Goal: Register for event/course

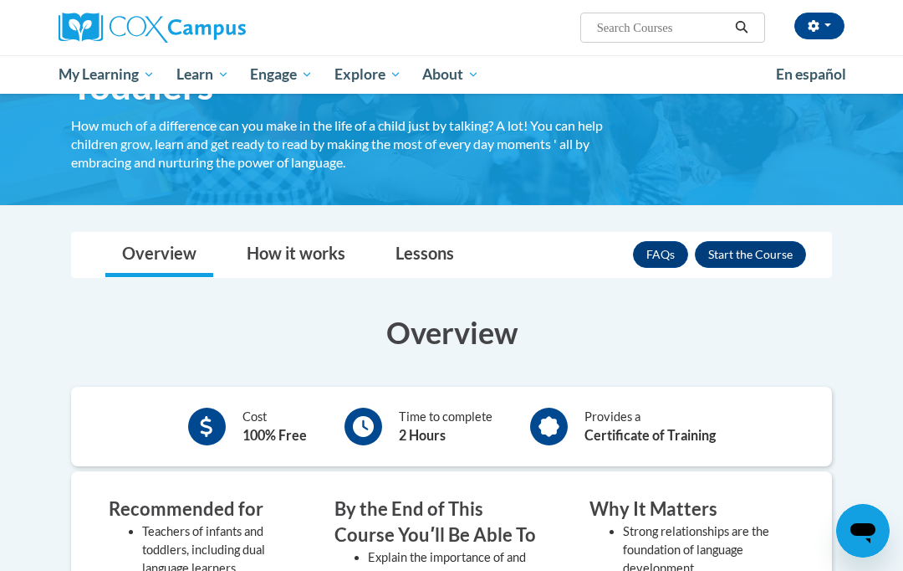
scroll to position [161, 0]
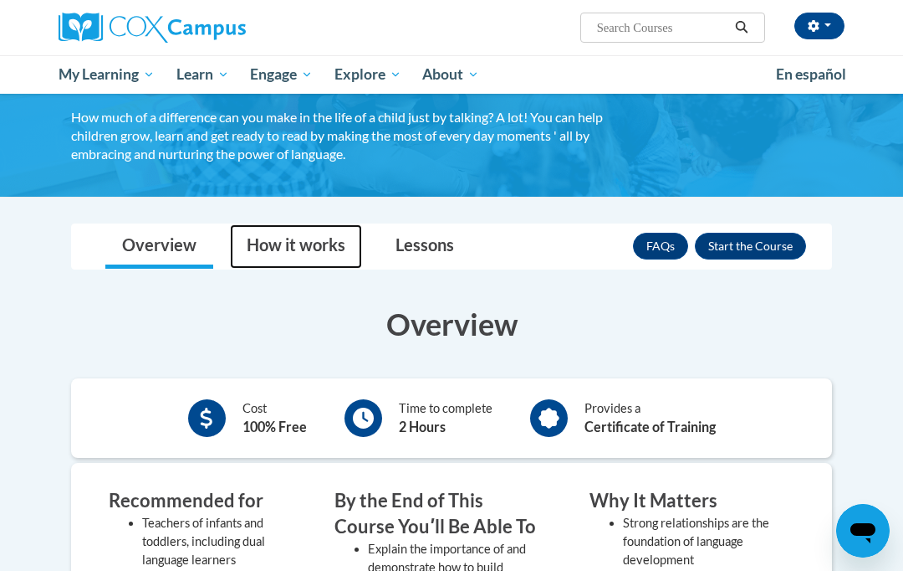
click at [312, 228] on link "How it works" at bounding box center [296, 246] width 132 height 44
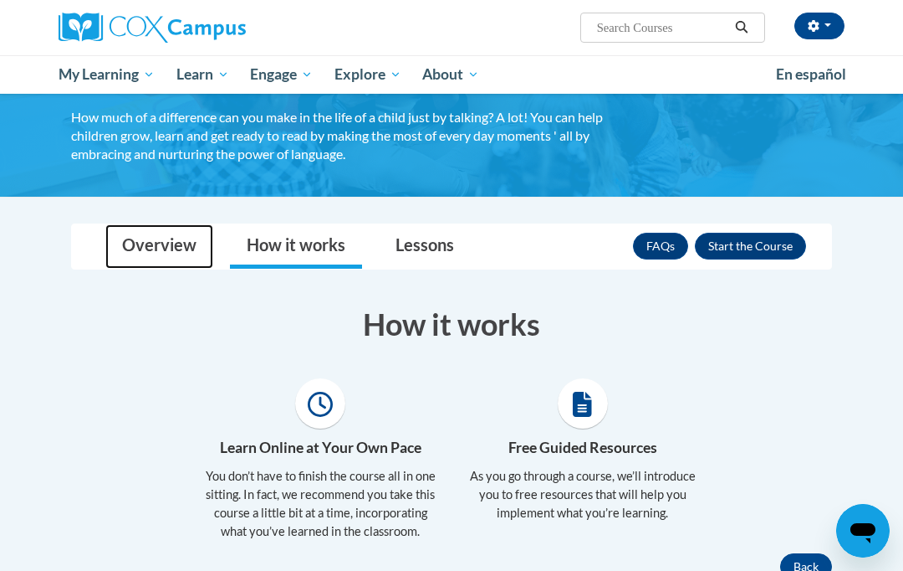
click at [178, 243] on link "Overview" at bounding box center [159, 246] width 108 height 44
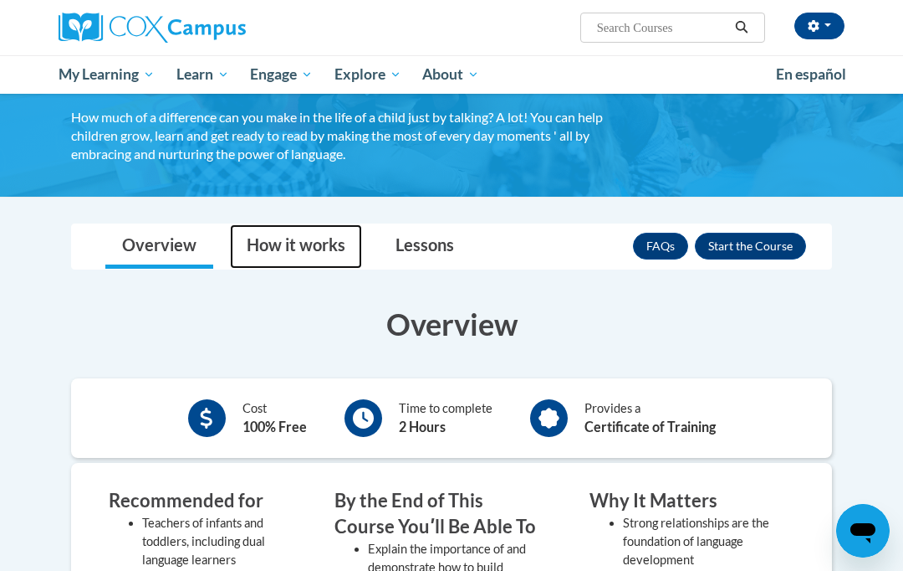
click at [298, 229] on link "How it works" at bounding box center [296, 246] width 132 height 44
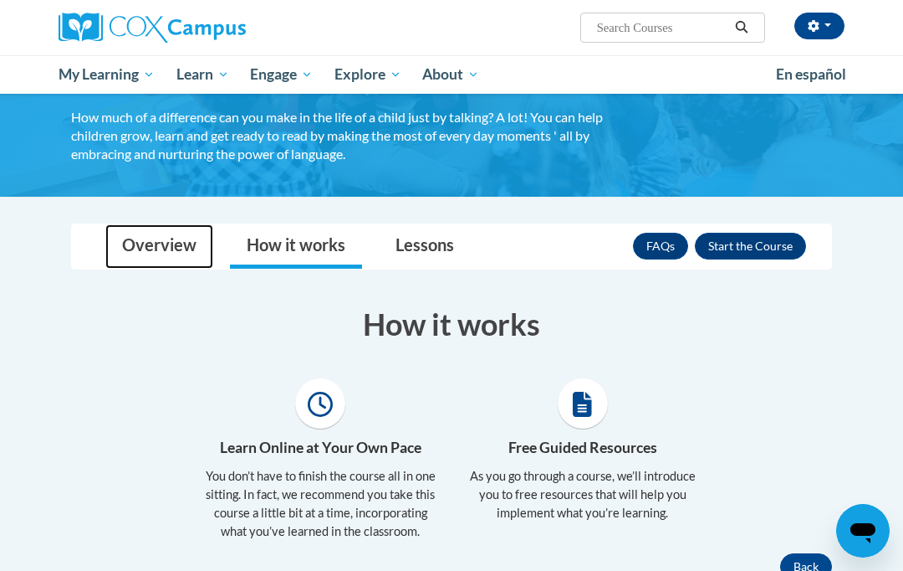
click at [180, 235] on link "Overview" at bounding box center [159, 246] width 108 height 44
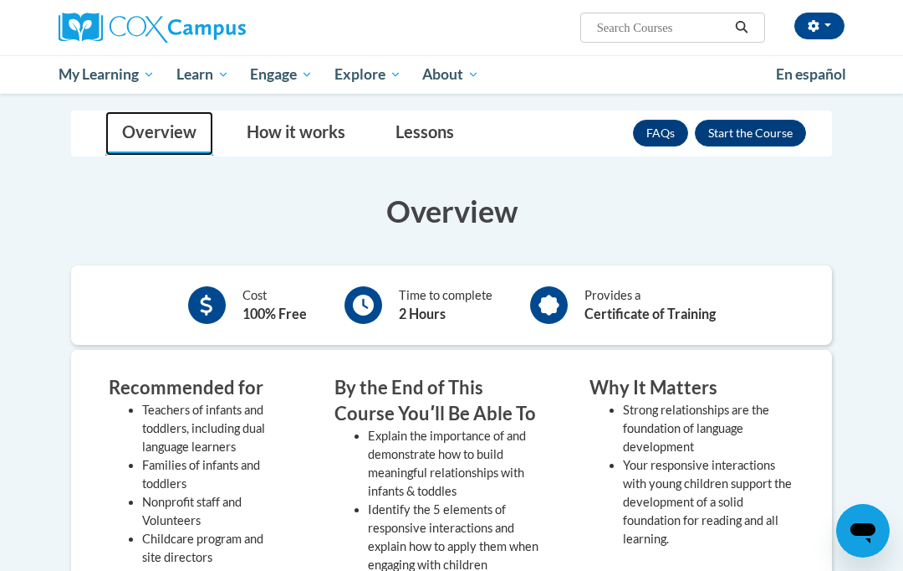
scroll to position [250, 0]
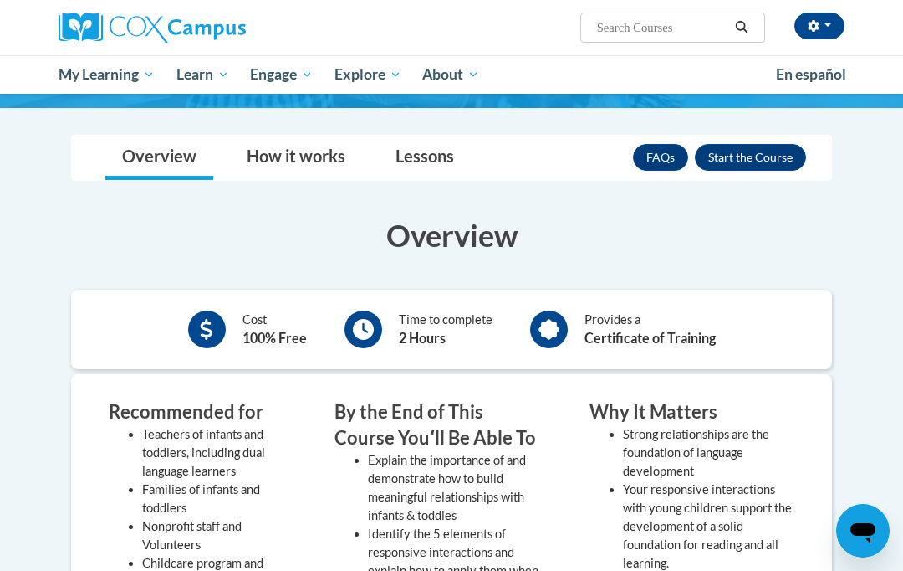
click at [759, 151] on button "Enroll" at bounding box center [750, 157] width 111 height 27
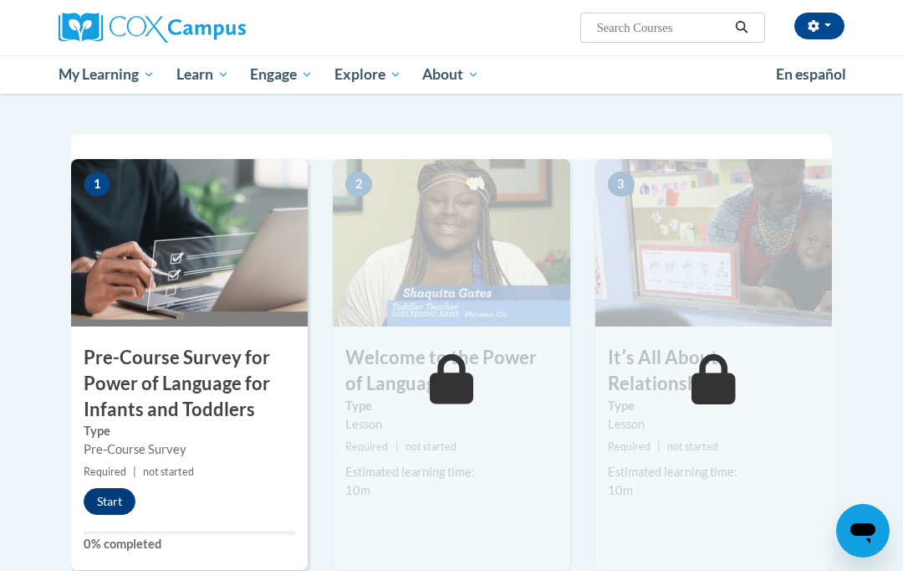
scroll to position [350, 0]
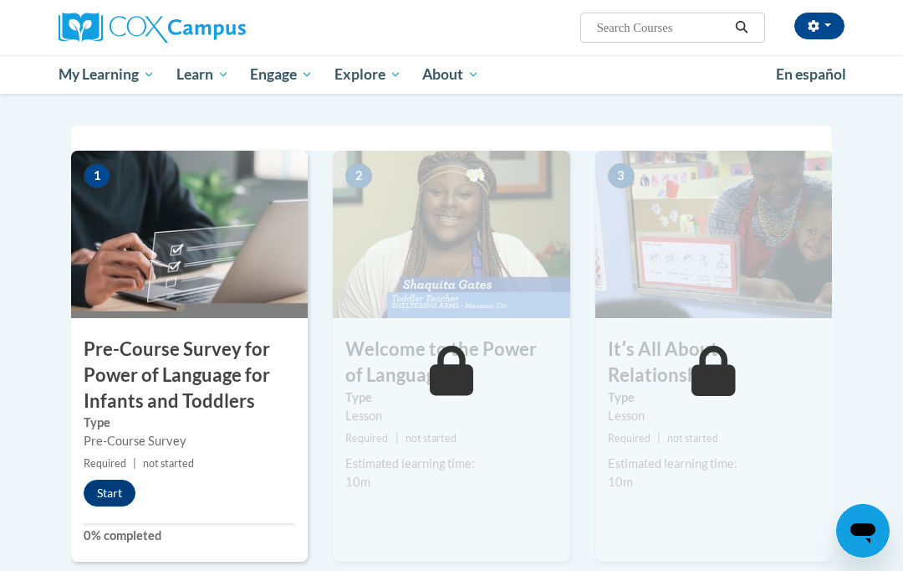
click at [228, 393] on h3 "Pre-Course Survey for Power of Language for Infants and Toddlers" at bounding box center [189, 374] width 237 height 77
click at [123, 489] on button "Start" at bounding box center [110, 492] width 52 height 27
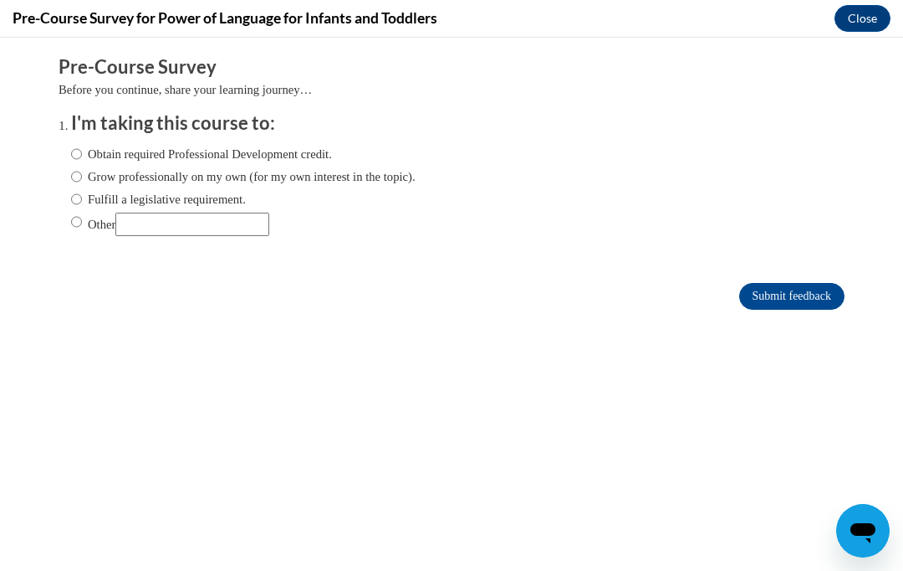
scroll to position [0, 0]
click at [80, 148] on input "Obtain required Professional Development credit." at bounding box center [76, 154] width 11 height 18
radio input "true"
click at [800, 298] on input "Submit feedback" at bounding box center [791, 296] width 105 height 27
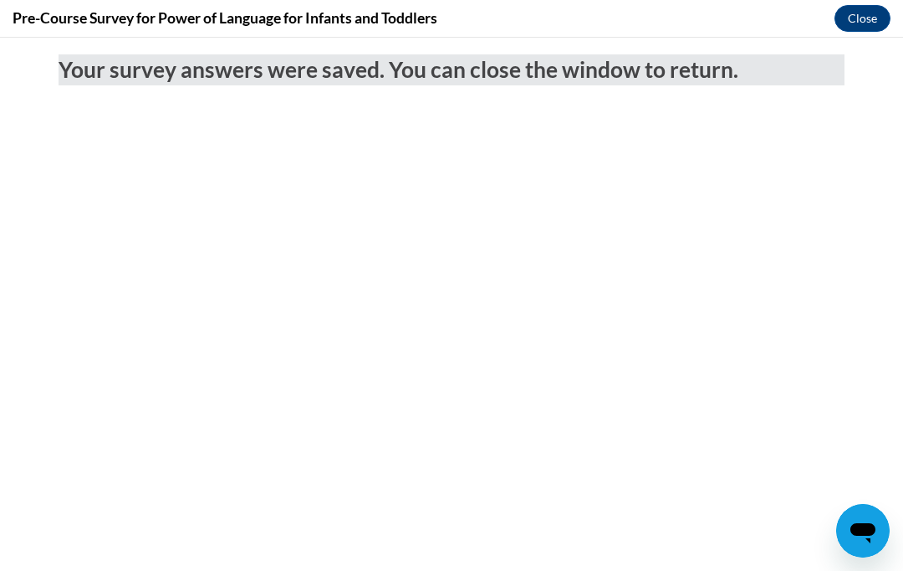
click at [862, 17] on button "Close" at bounding box center [863, 18] width 56 height 27
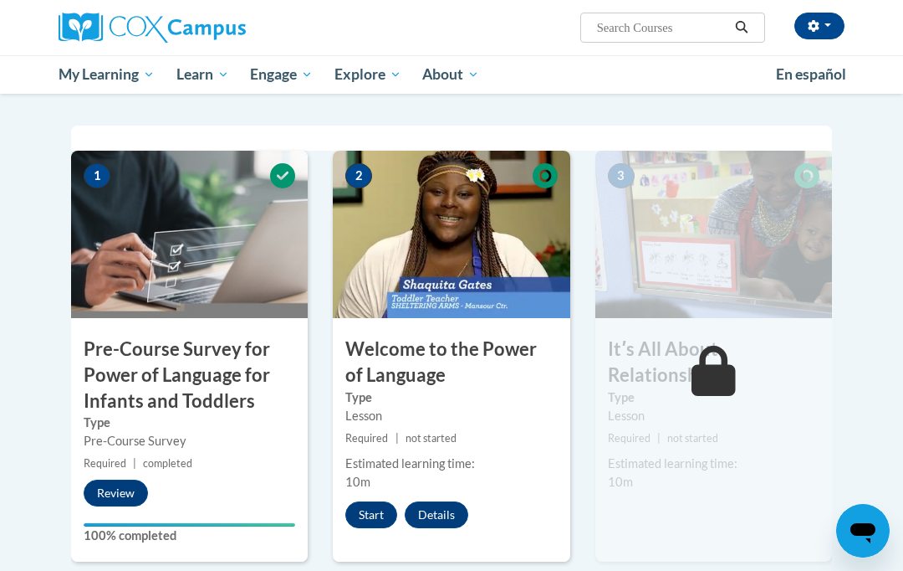
click at [368, 515] on button "Start" at bounding box center [371, 514] width 52 height 27
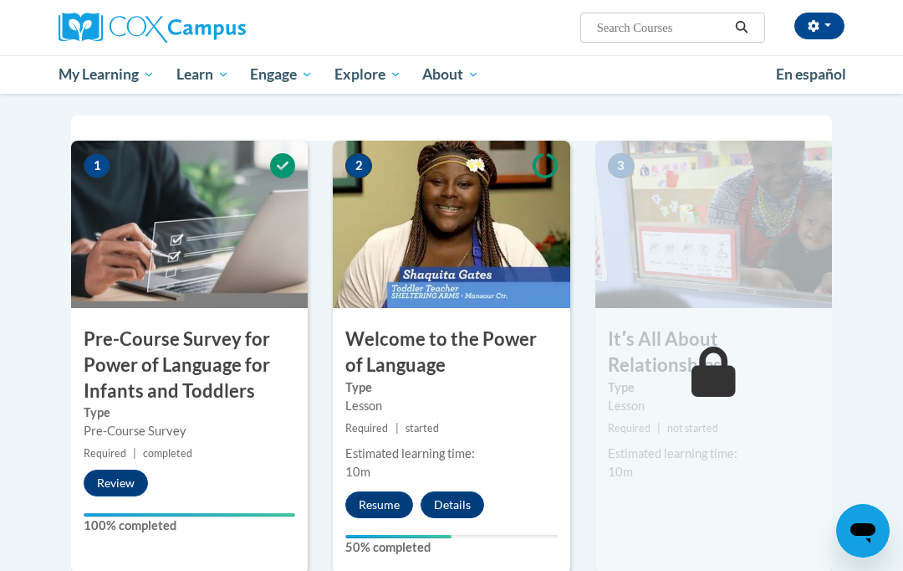
scroll to position [409, 0]
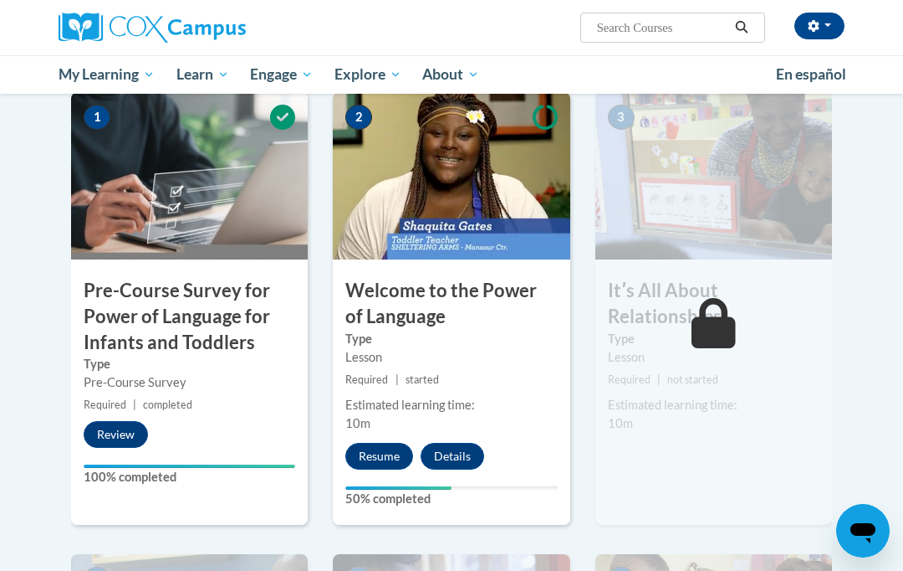
click at [376, 447] on button "Resume" at bounding box center [379, 456] width 68 height 27
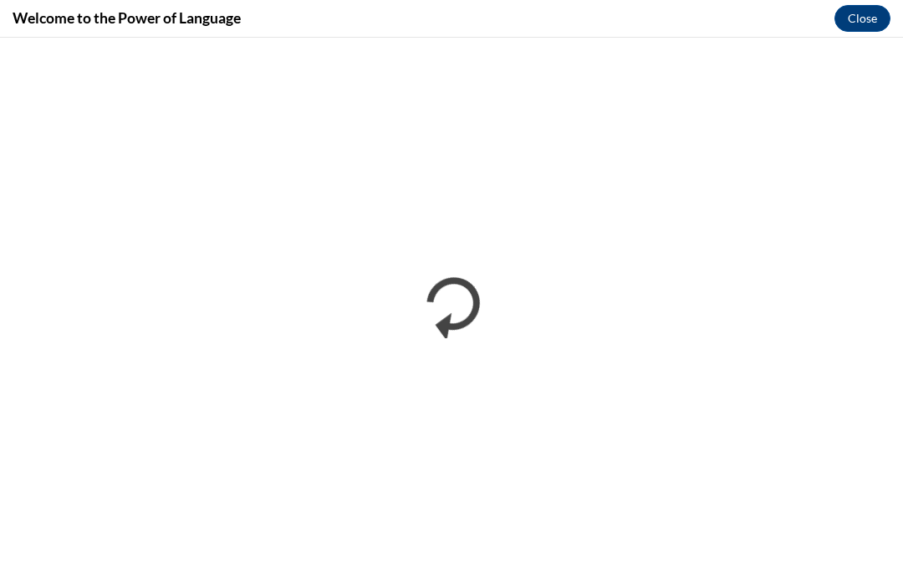
scroll to position [0, 0]
